Goal: Information Seeking & Learning: Learn about a topic

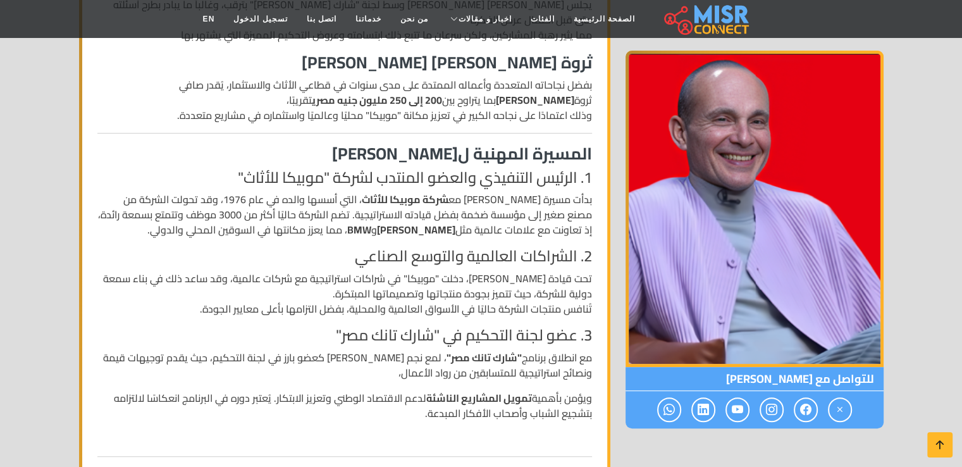
scroll to position [443, 0]
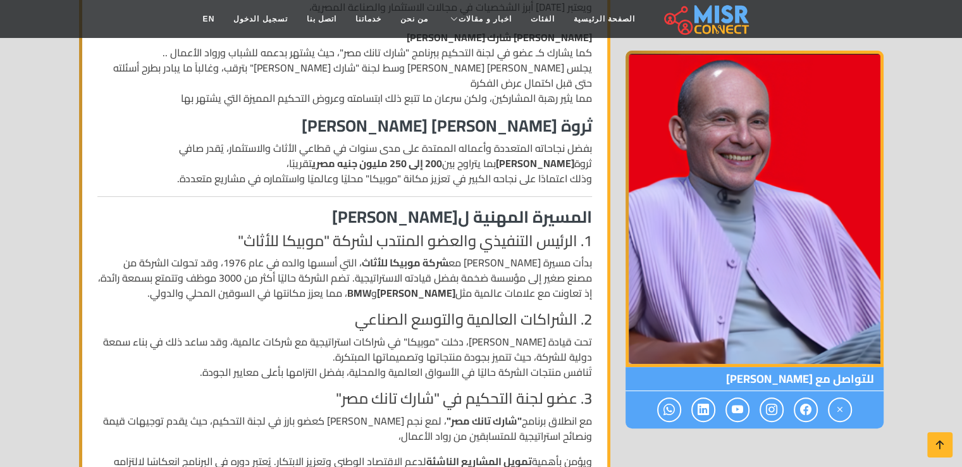
click at [134, 255] on p "بدأت مسيرة [PERSON_NAME] مع شركة موبيكا للأثاث ، التي أسسها والده في عام 1976، …" at bounding box center [344, 278] width 495 height 46
drag, startPoint x: 582, startPoint y: 115, endPoint x: 134, endPoint y: 127, distance: 447.9
click at [134, 140] on p "بفضل نجاحاته المتعددة وأعماله الممتدة على مدى سنوات في قطاعي الأثاث والاستثمار،…" at bounding box center [344, 163] width 495 height 46
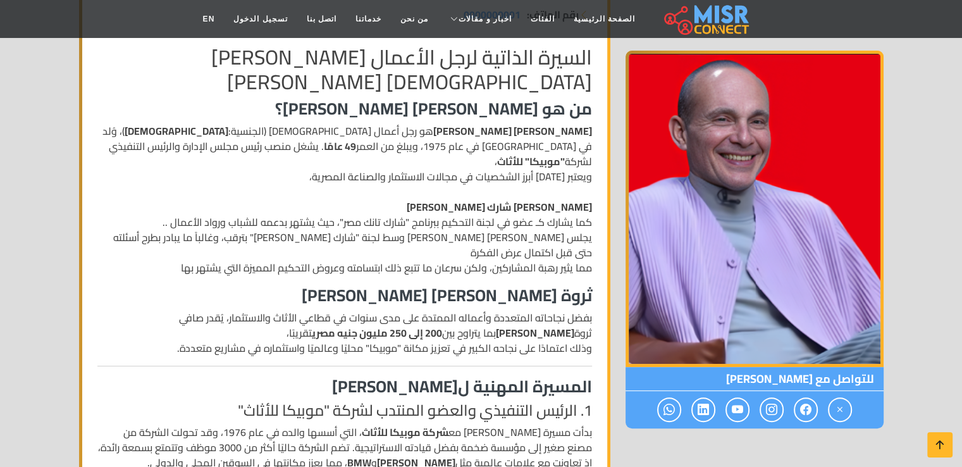
scroll to position [253, 0]
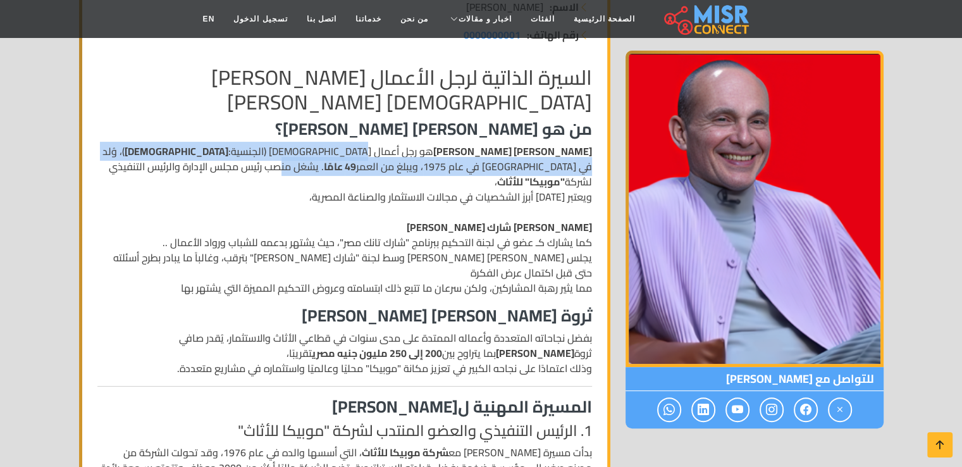
drag, startPoint x: 553, startPoint y: 158, endPoint x: 418, endPoint y: 153, distance: 134.8
click at [418, 153] on p "[PERSON_NAME] [PERSON_NAME] هو رجل أعمال [DEMOGRAPHIC_DATA] (الجنسية: [DEMOGRAP…" at bounding box center [344, 220] width 495 height 152
click at [393, 152] on p "[PERSON_NAME] [PERSON_NAME] هو رجل أعمال [DEMOGRAPHIC_DATA] (الجنسية: [DEMOGRAP…" at bounding box center [344, 220] width 495 height 152
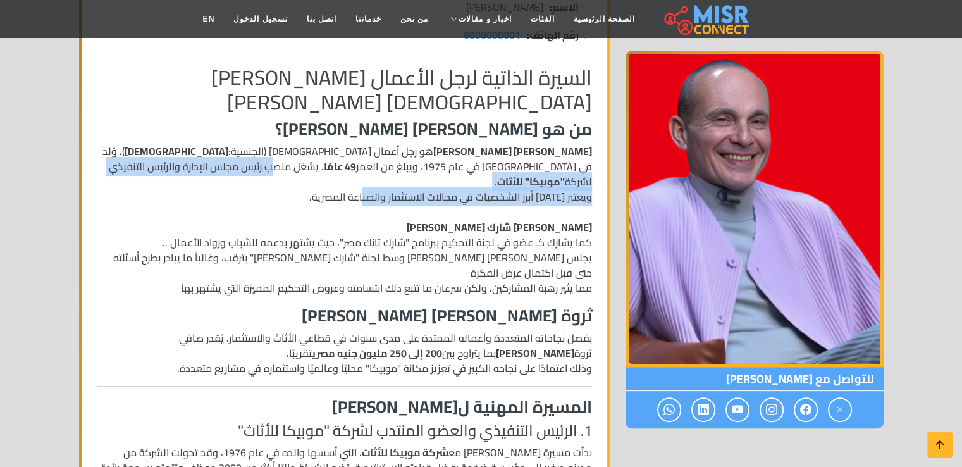
drag, startPoint x: 538, startPoint y: 165, endPoint x: 352, endPoint y: 170, distance: 186.6
click at [359, 170] on p "[PERSON_NAME] [PERSON_NAME] هو رجل أعمال [DEMOGRAPHIC_DATA] (الجنسية: [DEMOGRAP…" at bounding box center [344, 220] width 495 height 152
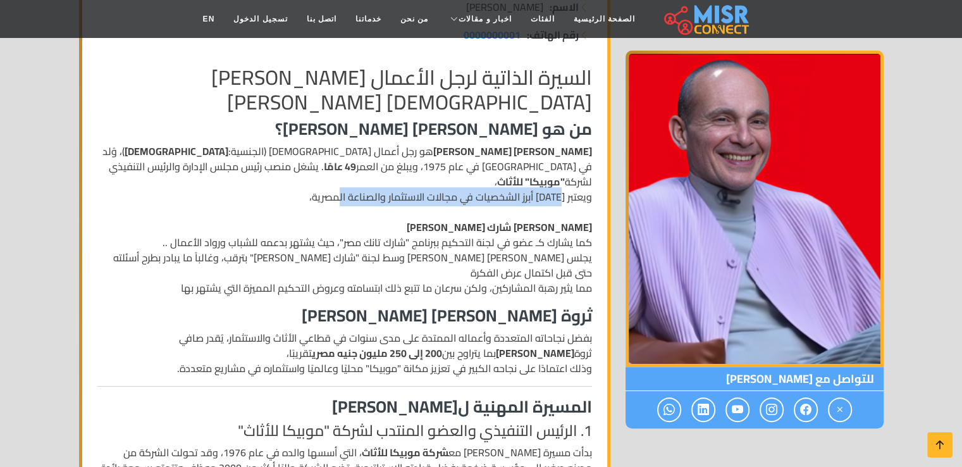
drag, startPoint x: 562, startPoint y: 187, endPoint x: 339, endPoint y: 184, distance: 222.6
click at [339, 184] on p "[PERSON_NAME] [PERSON_NAME] هو رجل أعمال [DEMOGRAPHIC_DATA] (الجنسية: [DEMOGRAP…" at bounding box center [344, 220] width 495 height 152
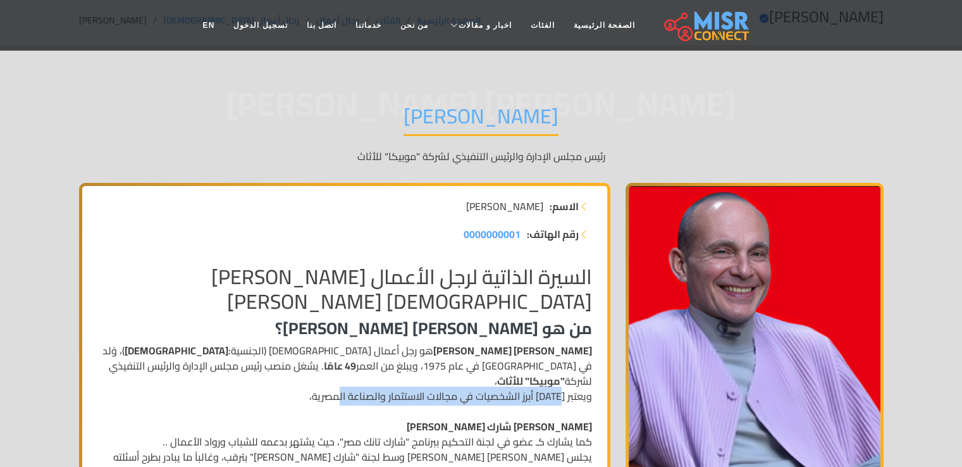
scroll to position [0, 0]
